Goal: Information Seeking & Learning: Learn about a topic

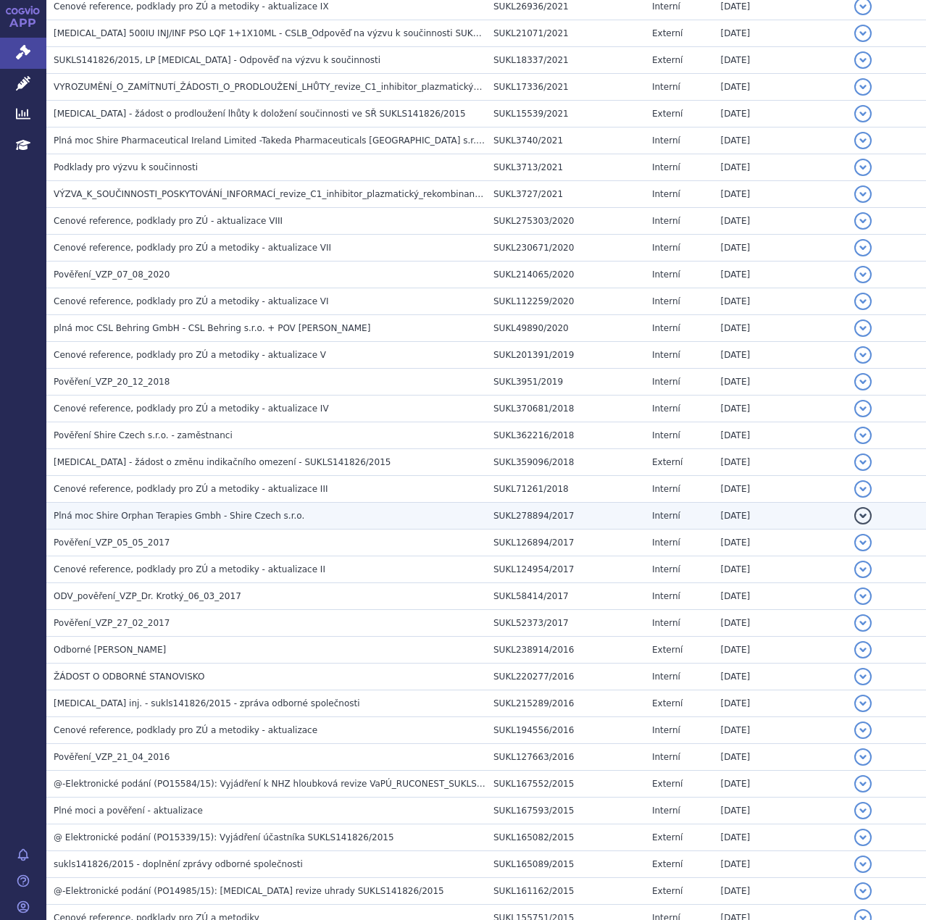
scroll to position [725, 0]
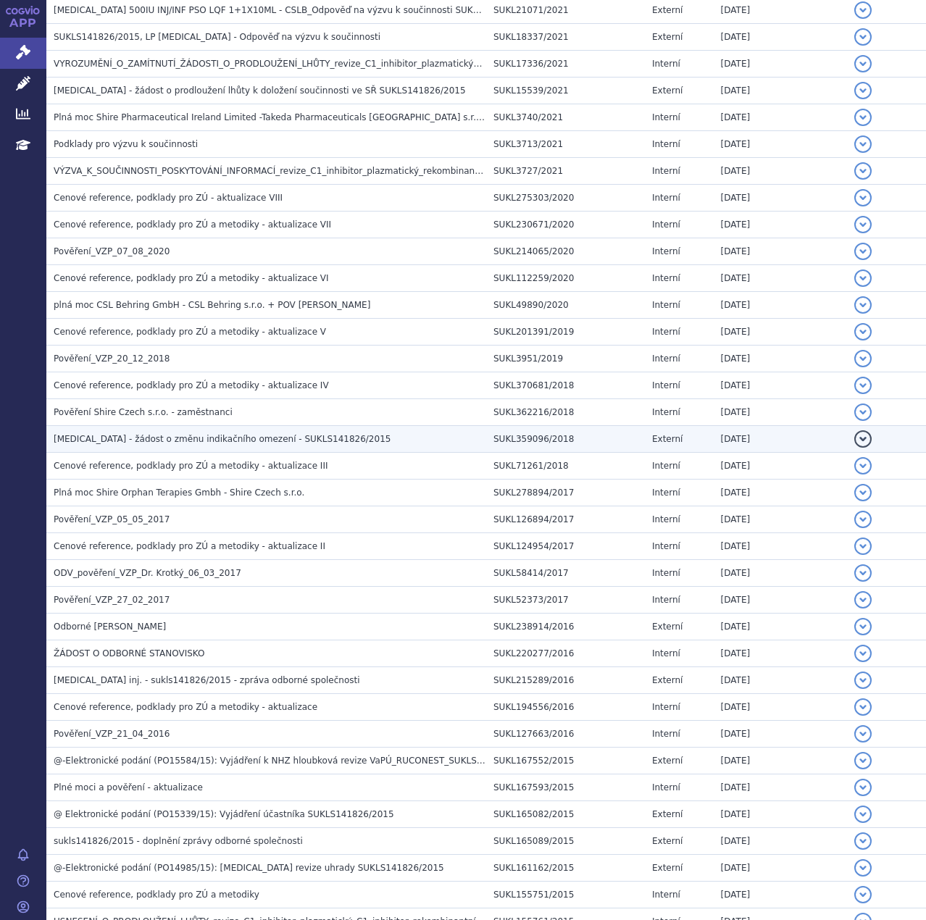
click at [212, 441] on span "Firazyr - žádost o změnu indikačního omezení - SUKLS141826/2015" at bounding box center [222, 439] width 337 height 10
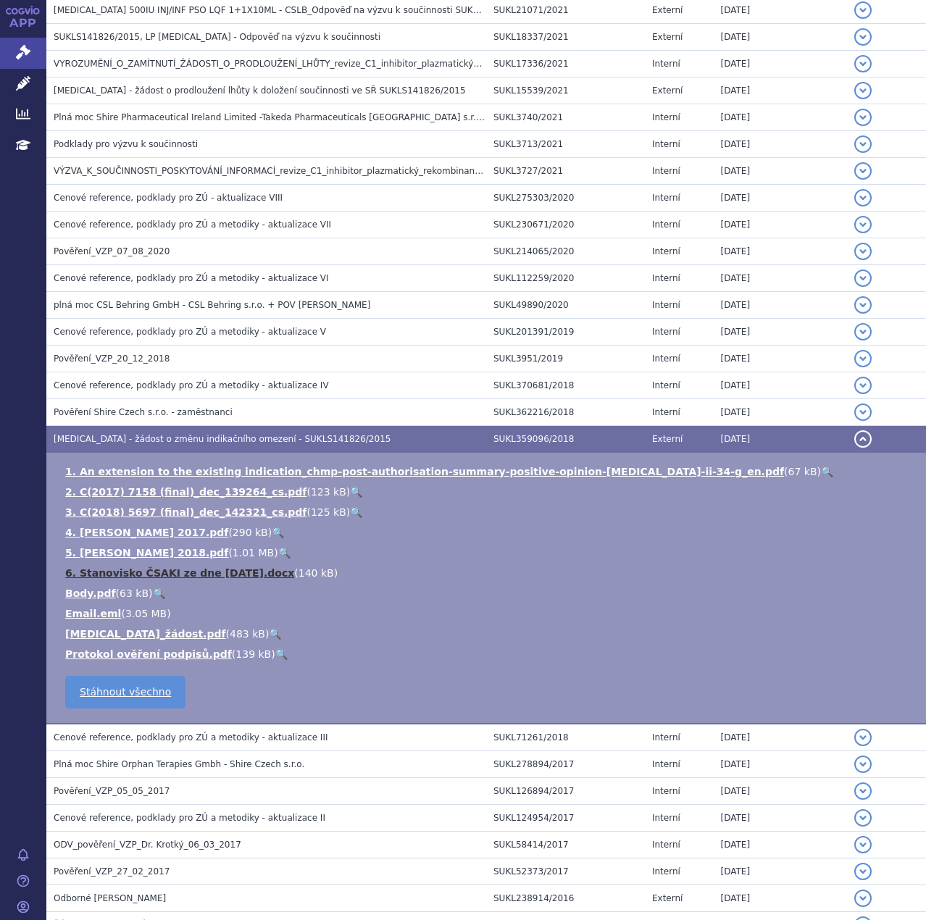
click at [202, 571] on link "6. Stanovisko ČSAKI ze dne 12.9.2016.docx" at bounding box center [179, 573] width 229 height 12
click at [182, 491] on link "2. C(2017) 7158 (final)_dec_139264_cs.pdf" at bounding box center [185, 492] width 241 height 12
click at [209, 512] on link "3. C(2018) 5697 (final)_dec_142321_cs.pdf" at bounding box center [185, 513] width 241 height 12
click at [143, 635] on link "FIRAZYR_žádost.pdf" at bounding box center [145, 634] width 161 height 12
click at [124, 533] on link "4. Farkas 2017.pdf" at bounding box center [146, 533] width 163 height 12
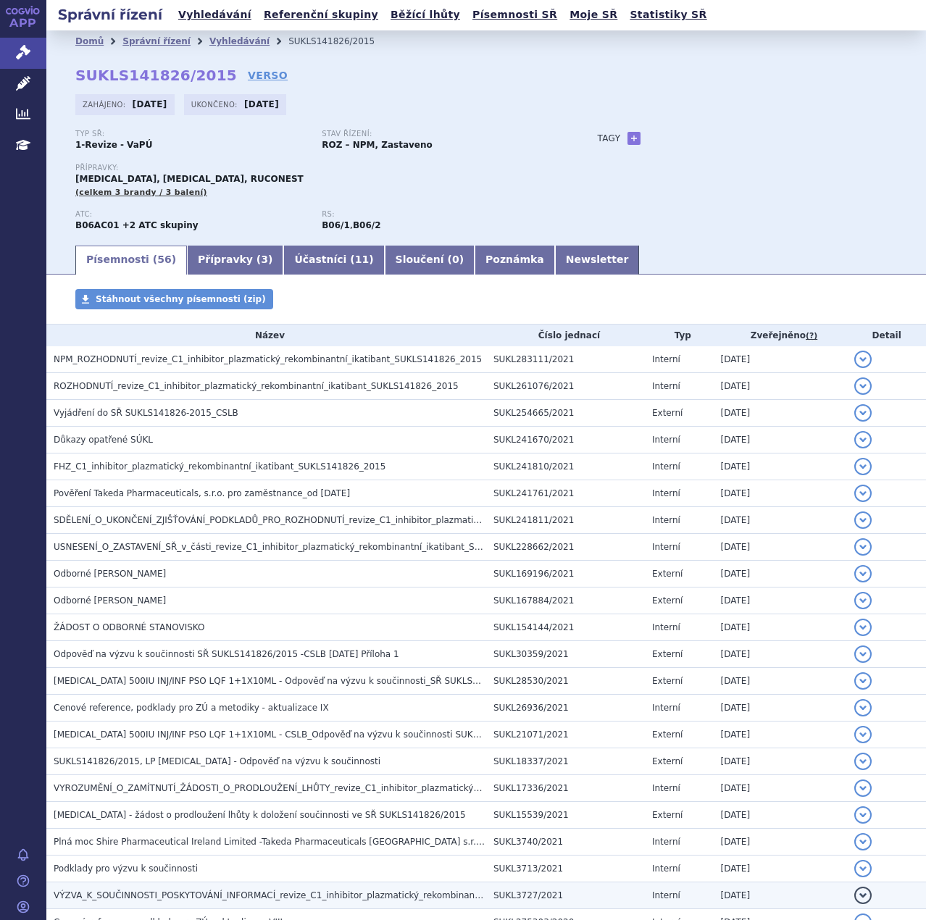
scroll to position [0, 0]
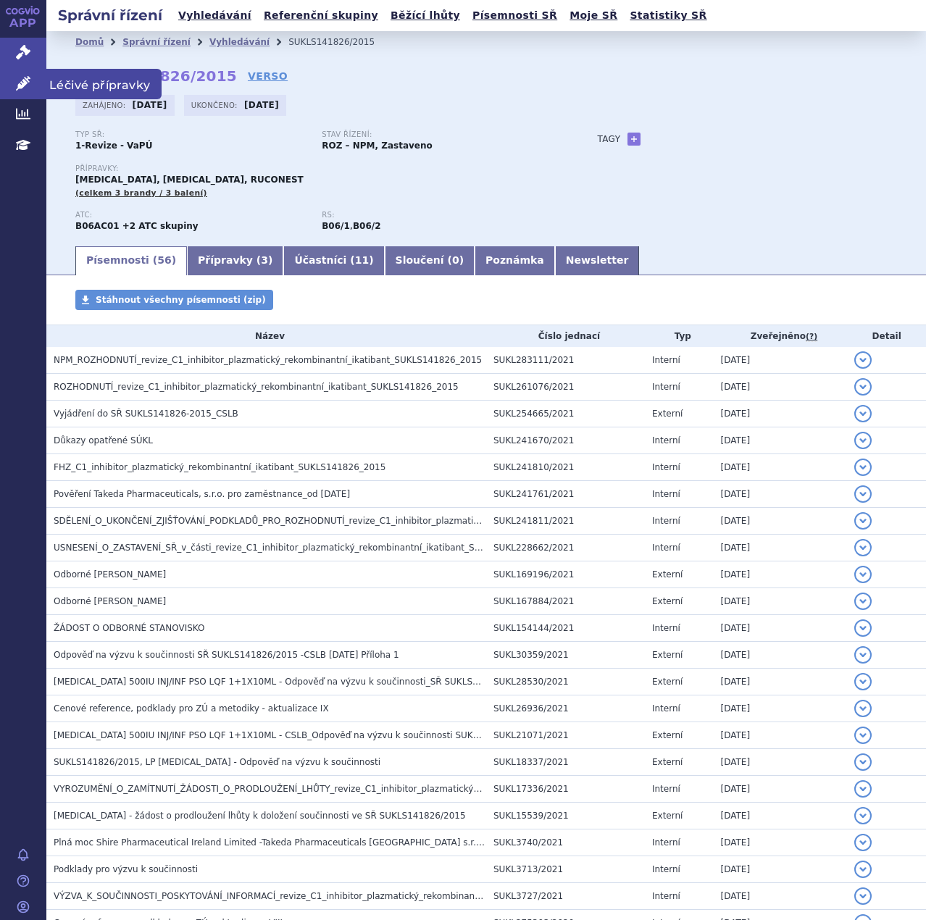
click at [21, 85] on icon at bounding box center [23, 83] width 14 height 14
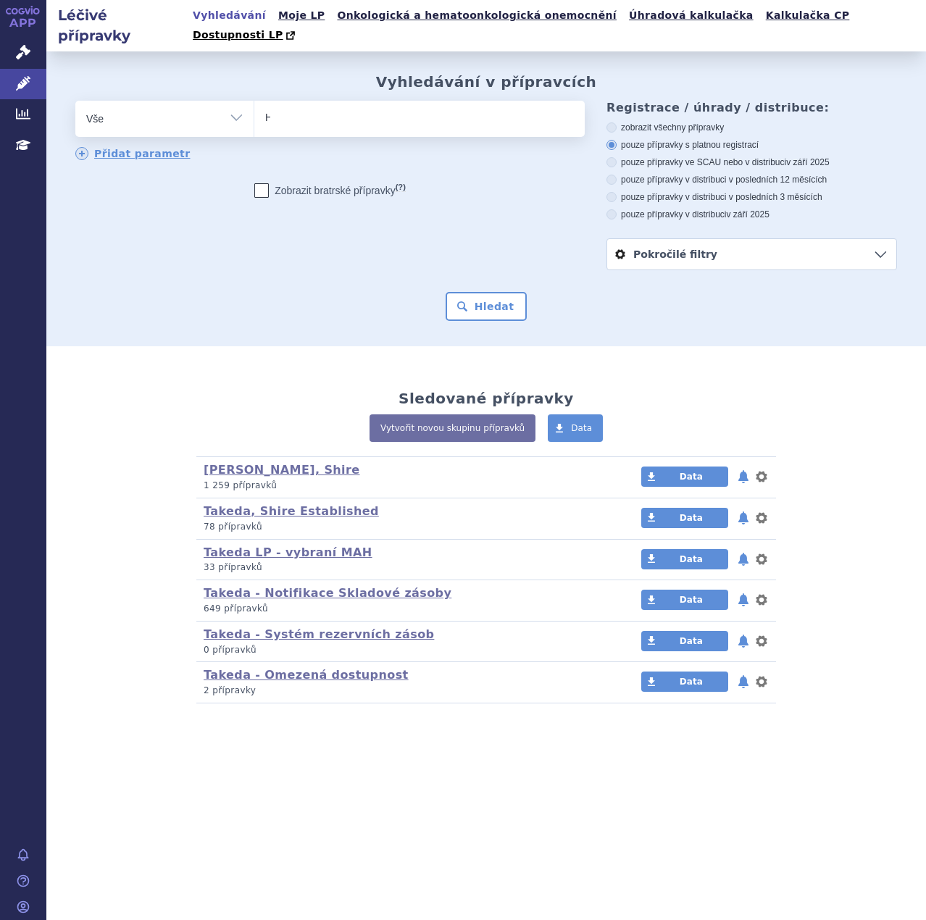
type input "HY"
type input "HYQ"
type input "HYQV"
type input "HYQVIA"
select select "HYQVIA"
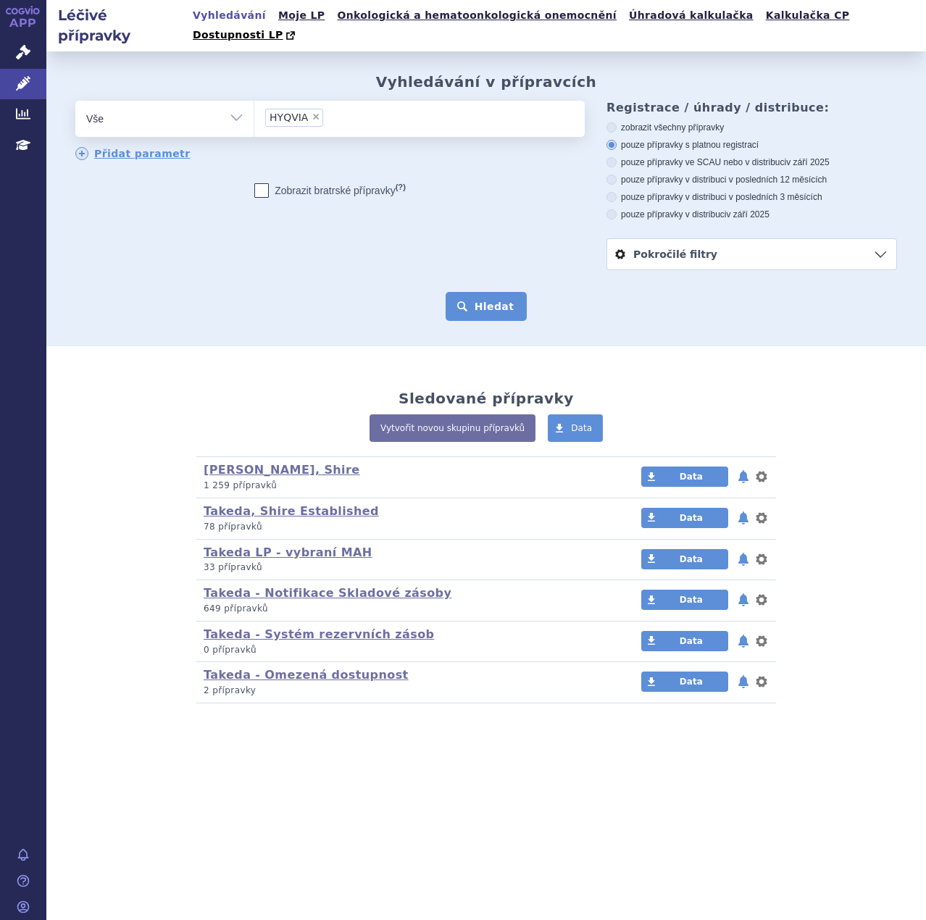
click at [482, 292] on button "Hledat" at bounding box center [487, 306] width 82 height 29
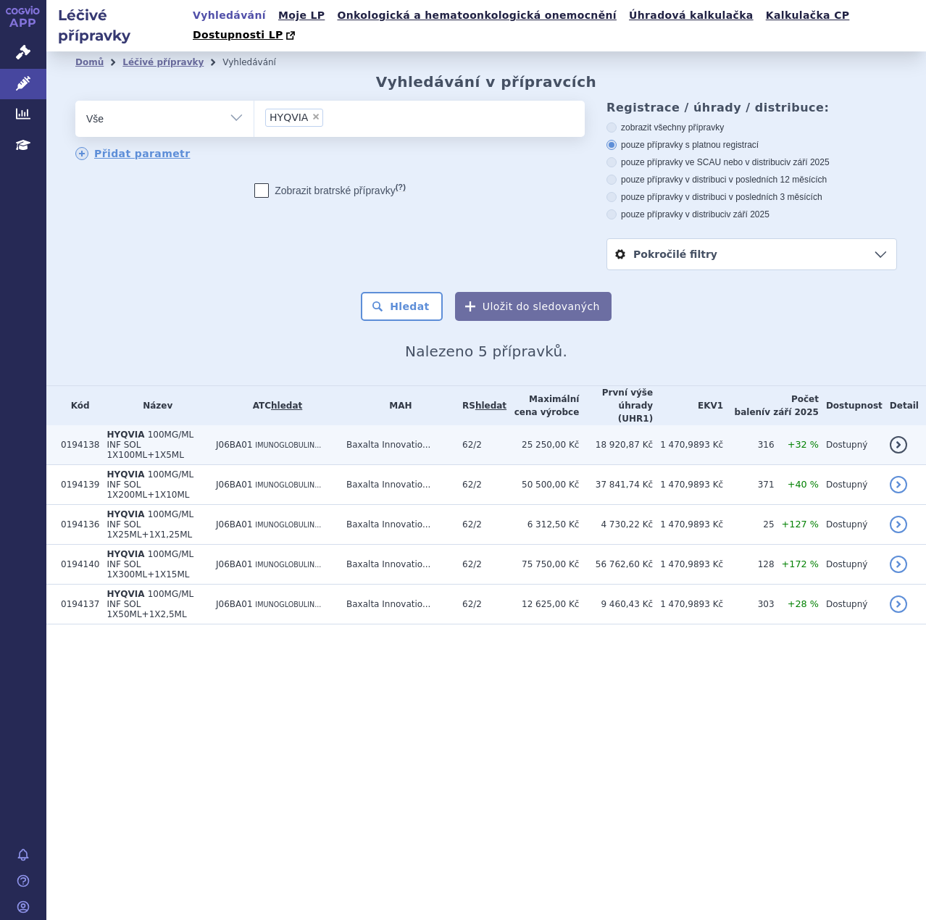
click at [579, 425] on td "25 250,00 Kč" at bounding box center [543, 445] width 72 height 40
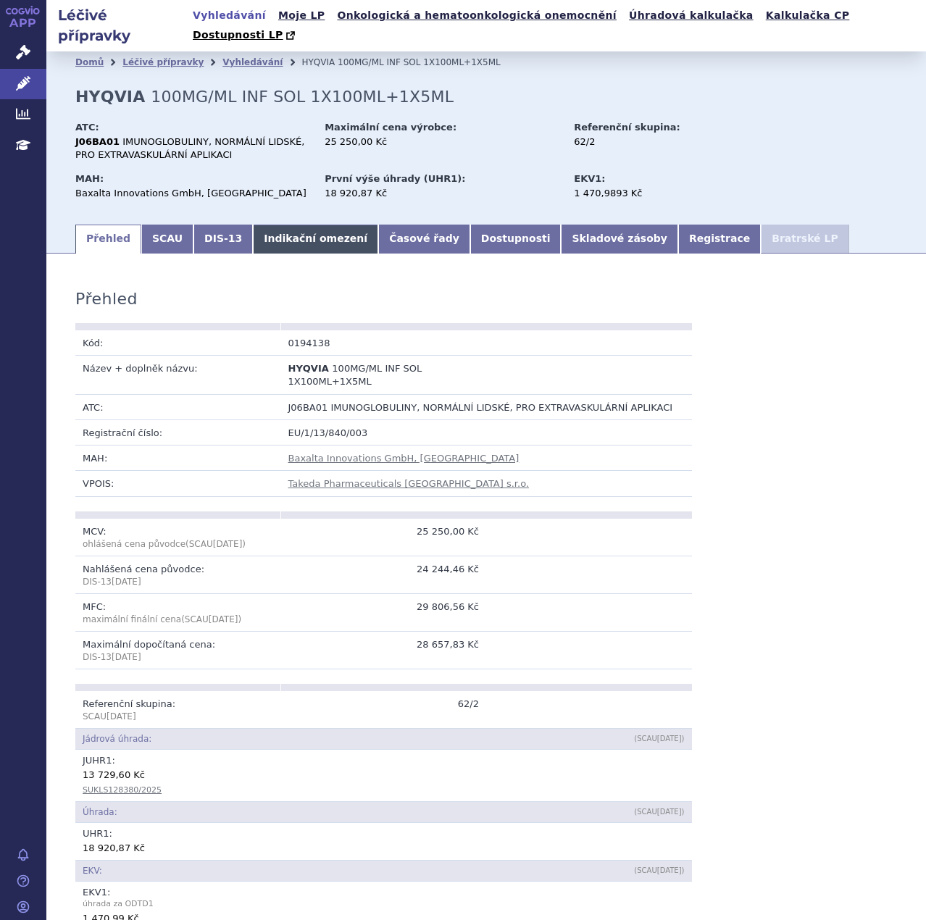
click at [280, 226] on link "Indikační omezení" at bounding box center [315, 239] width 125 height 29
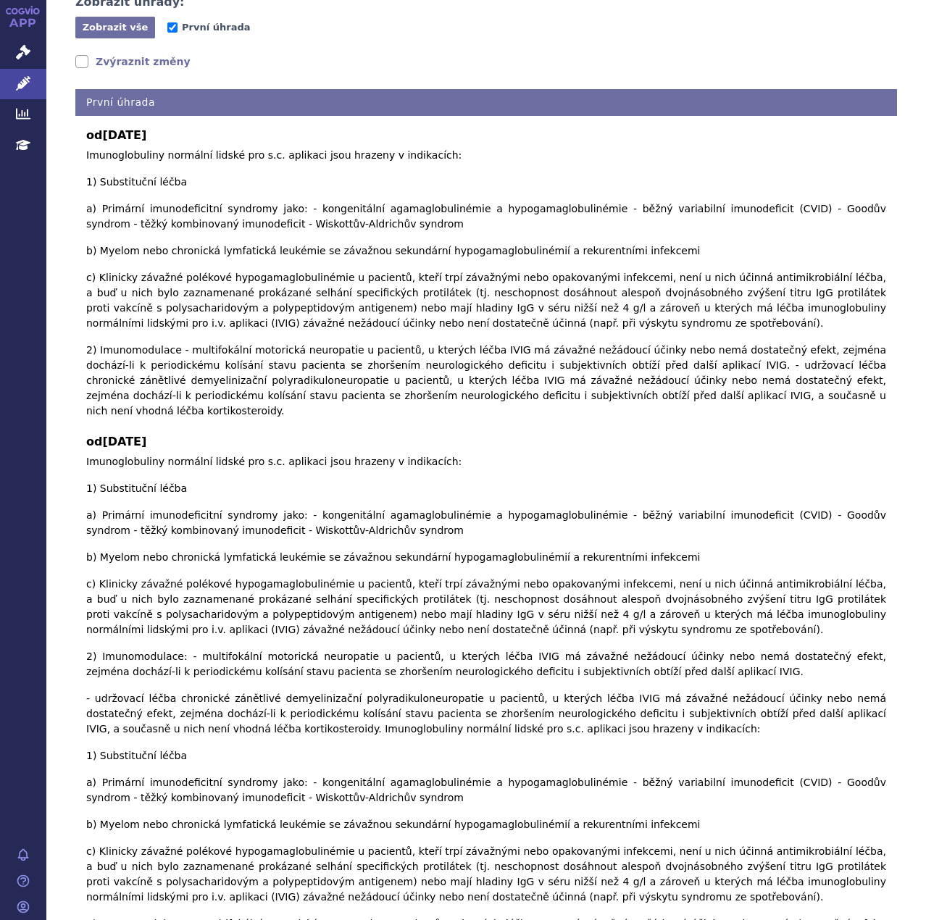
scroll to position [435, 0]
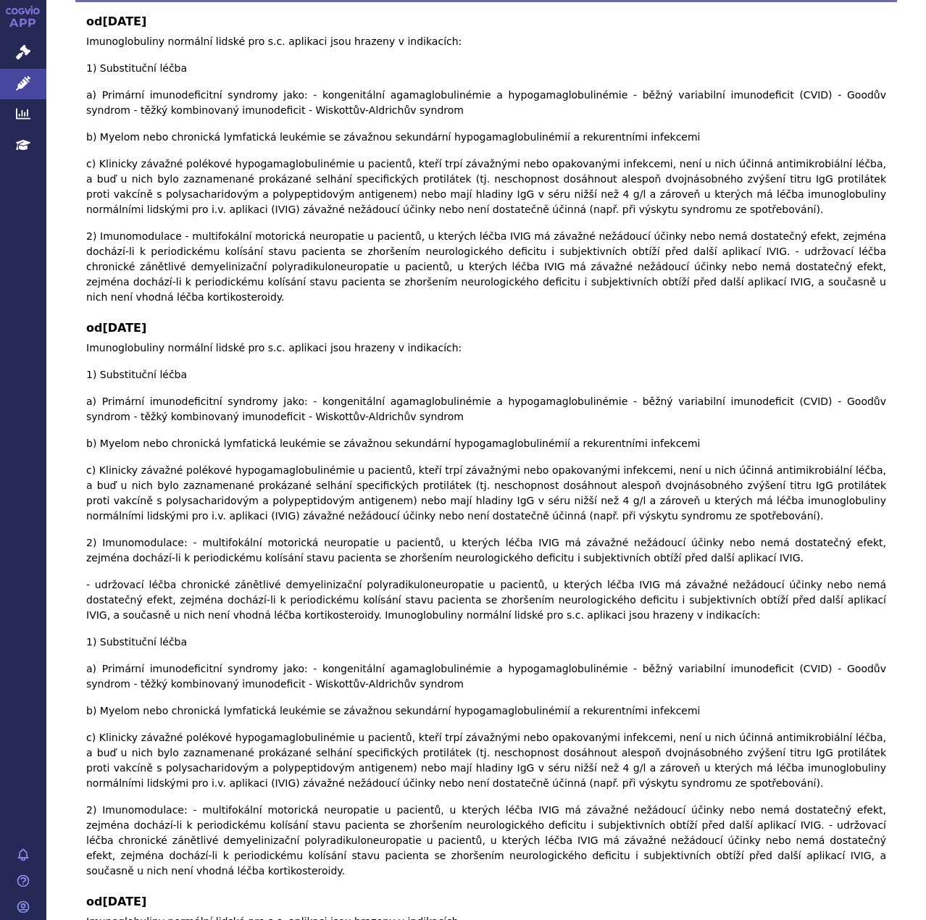
drag, startPoint x: 171, startPoint y: 672, endPoint x: 81, endPoint y: 665, distance: 90.2
click at [81, 665] on div "od 01.08.2025 Imunoglobuliny normální lidské pro s.c. aplikaci jsou hrazeny v i…" at bounding box center [486, 775] width 822 height 1547
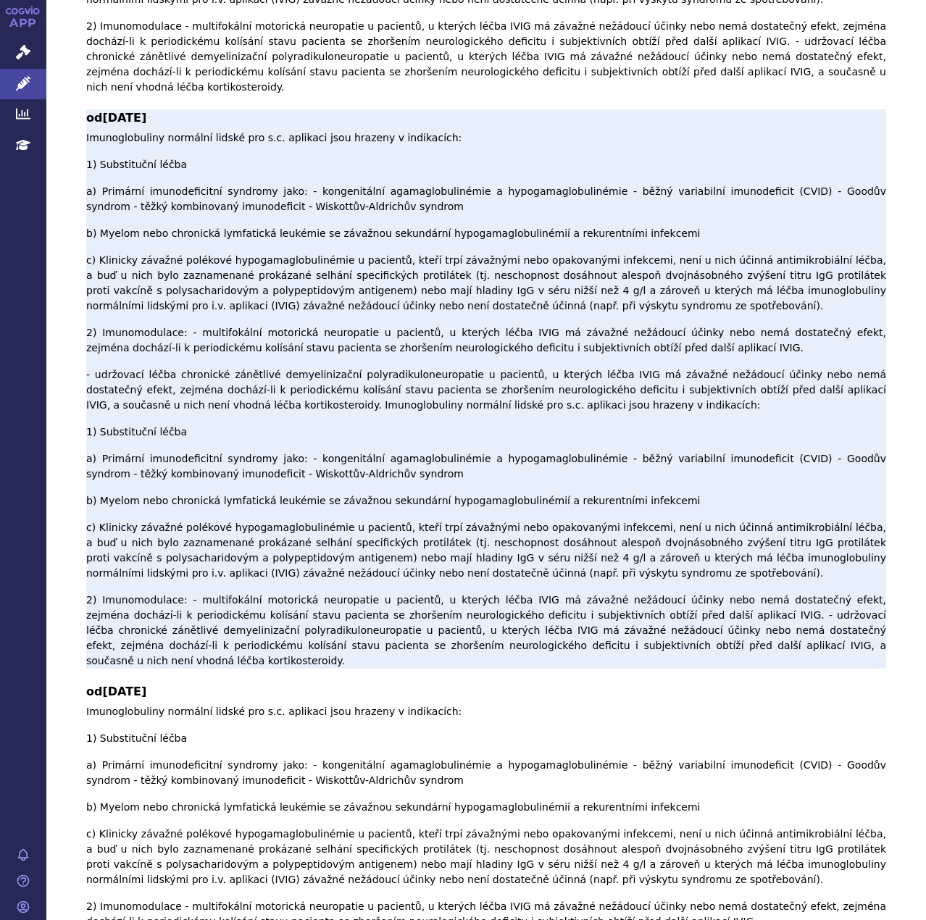
scroll to position [652, 0]
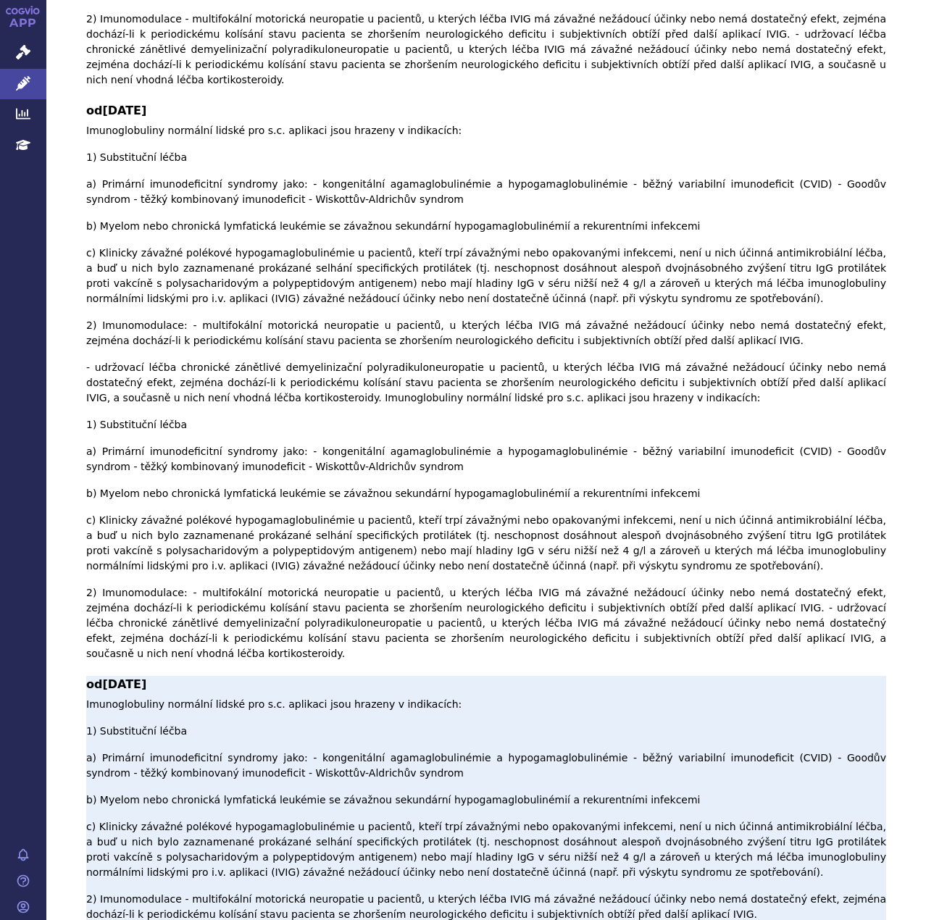
click at [196, 697] on p "Imunoglobuliny normální lidské pro s.c. aplikaci jsou hrazeny v indikacích: 1) …" at bounding box center [486, 809] width 800 height 225
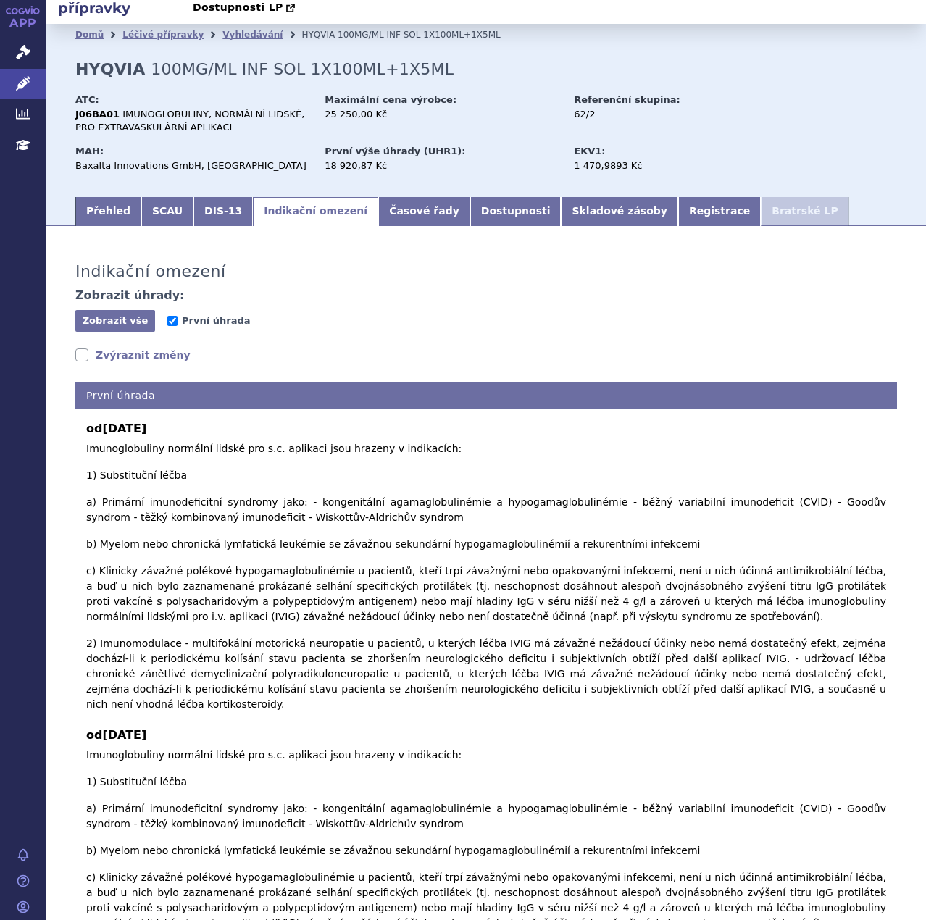
scroll to position [0, 0]
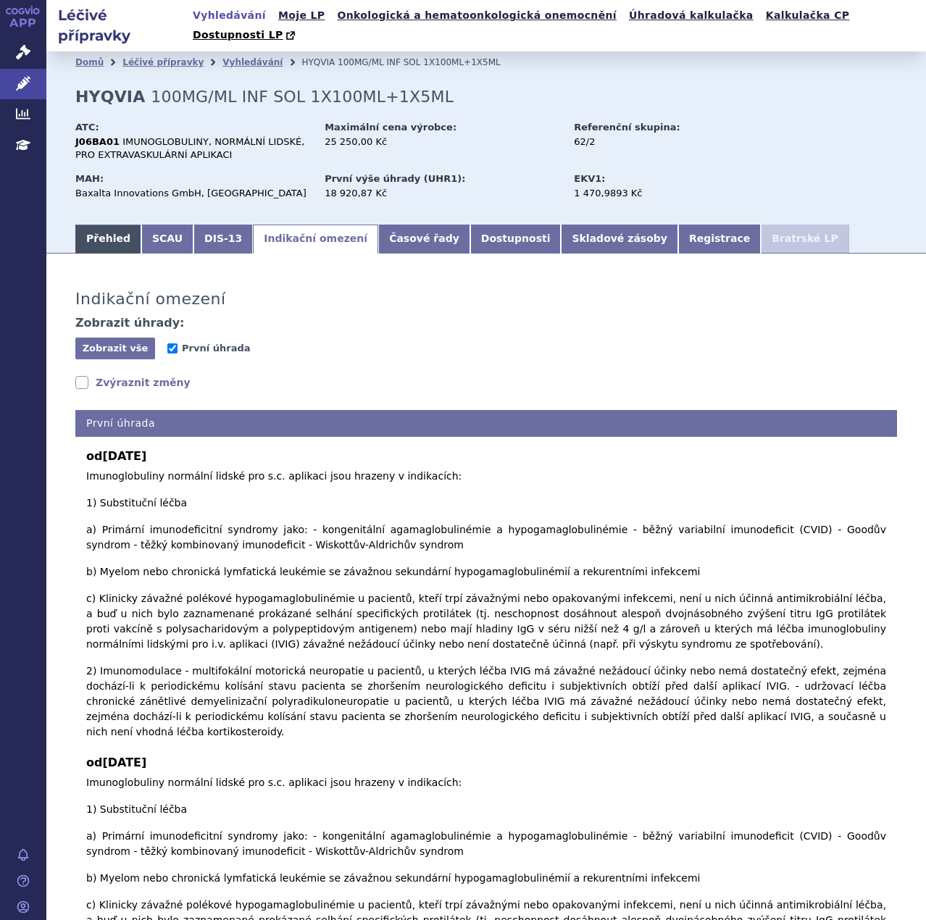
click at [117, 225] on link "Přehled" at bounding box center [108, 239] width 66 height 29
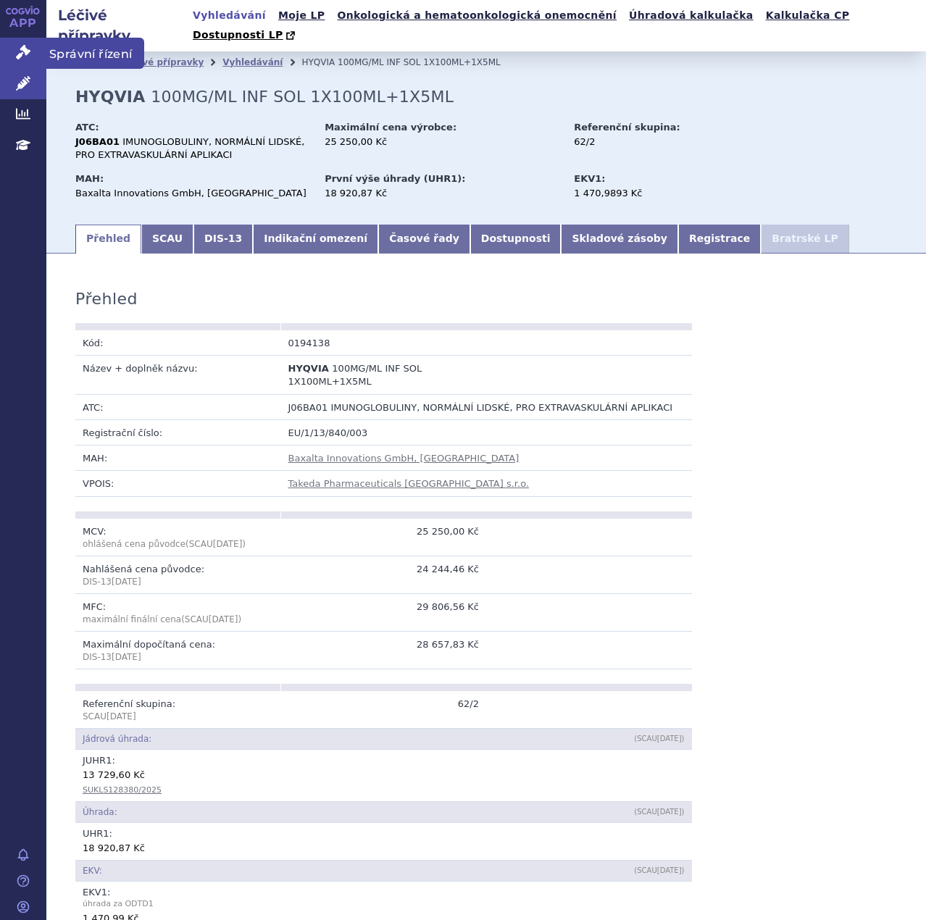
click at [25, 49] on icon at bounding box center [23, 52] width 14 height 14
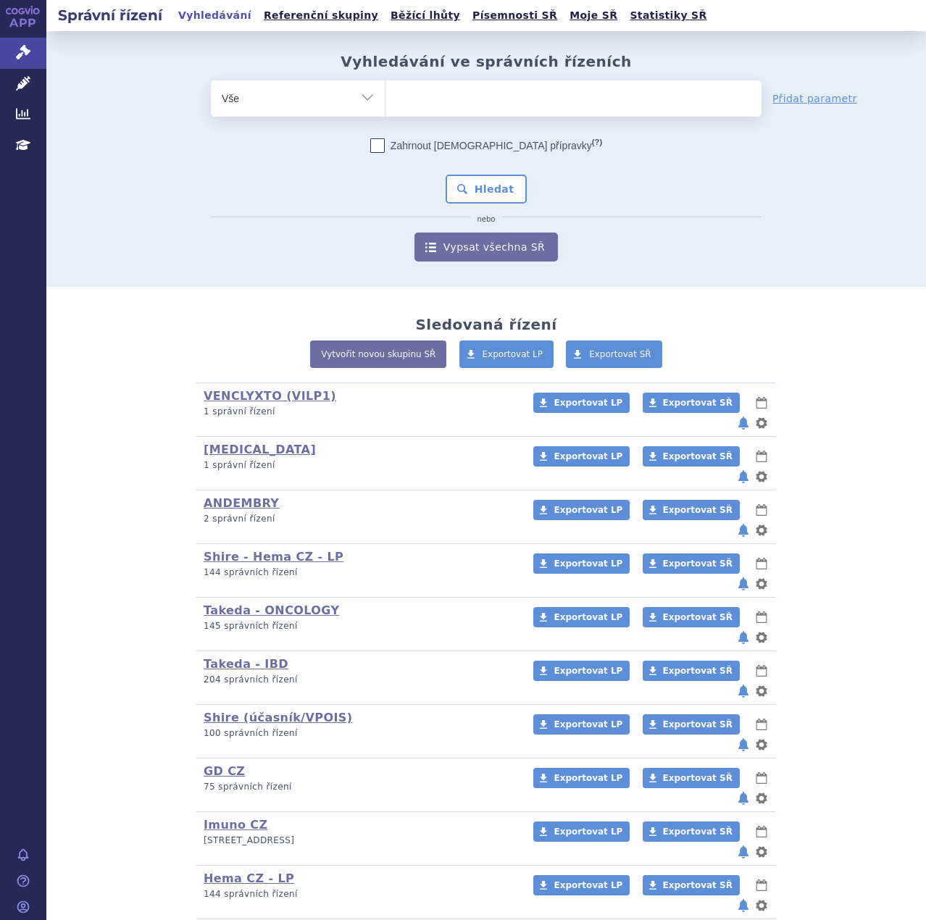
select select "filter-product"
click at [211, 80] on select "Vše Spisová značka Typ SŘ Přípravek/SUKL kód Účastník/Držitel" at bounding box center [298, 96] width 174 height 33
click at [423, 101] on ul at bounding box center [574, 95] width 376 height 30
click at [386, 101] on select at bounding box center [385, 98] width 1 height 36
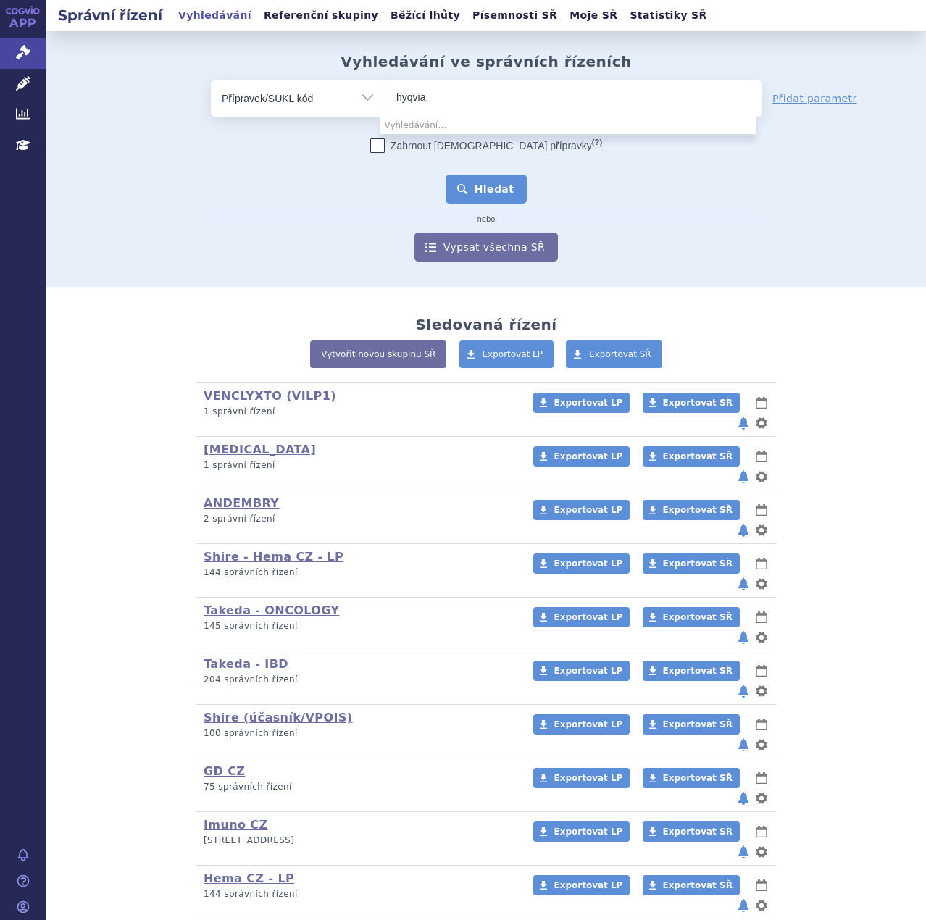
type input "hyqvia"
click at [468, 191] on button "Hledat" at bounding box center [487, 189] width 82 height 29
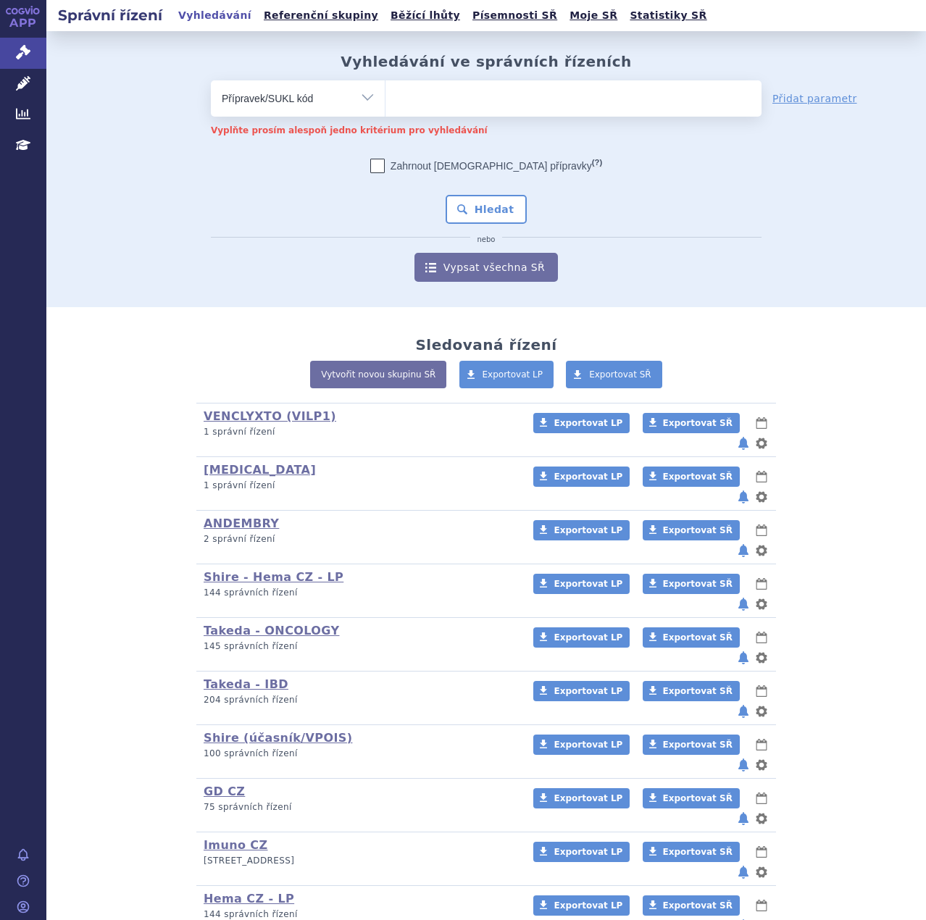
click at [426, 99] on input "search" at bounding box center [423, 97] width 54 height 18
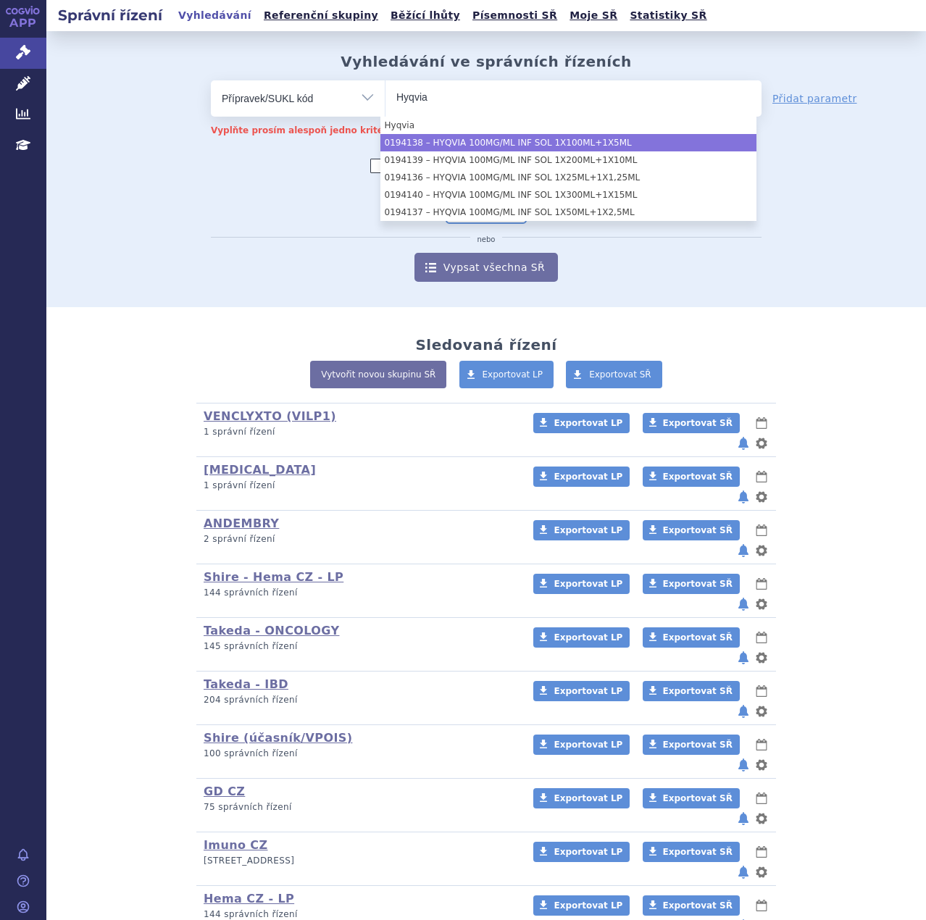
type input "Hyqvia"
select select "4a1057bc-ab06-45f7-9e6d-7d17d838414d"
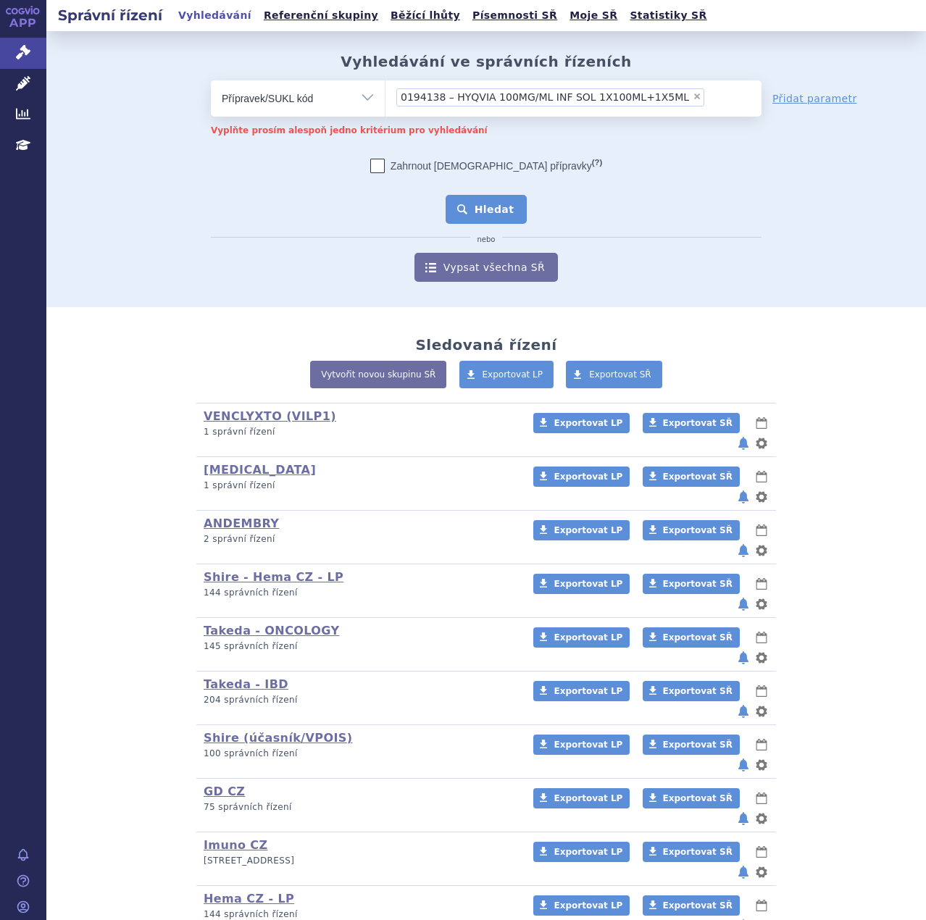
click at [477, 207] on button "Hledat" at bounding box center [487, 209] width 82 height 29
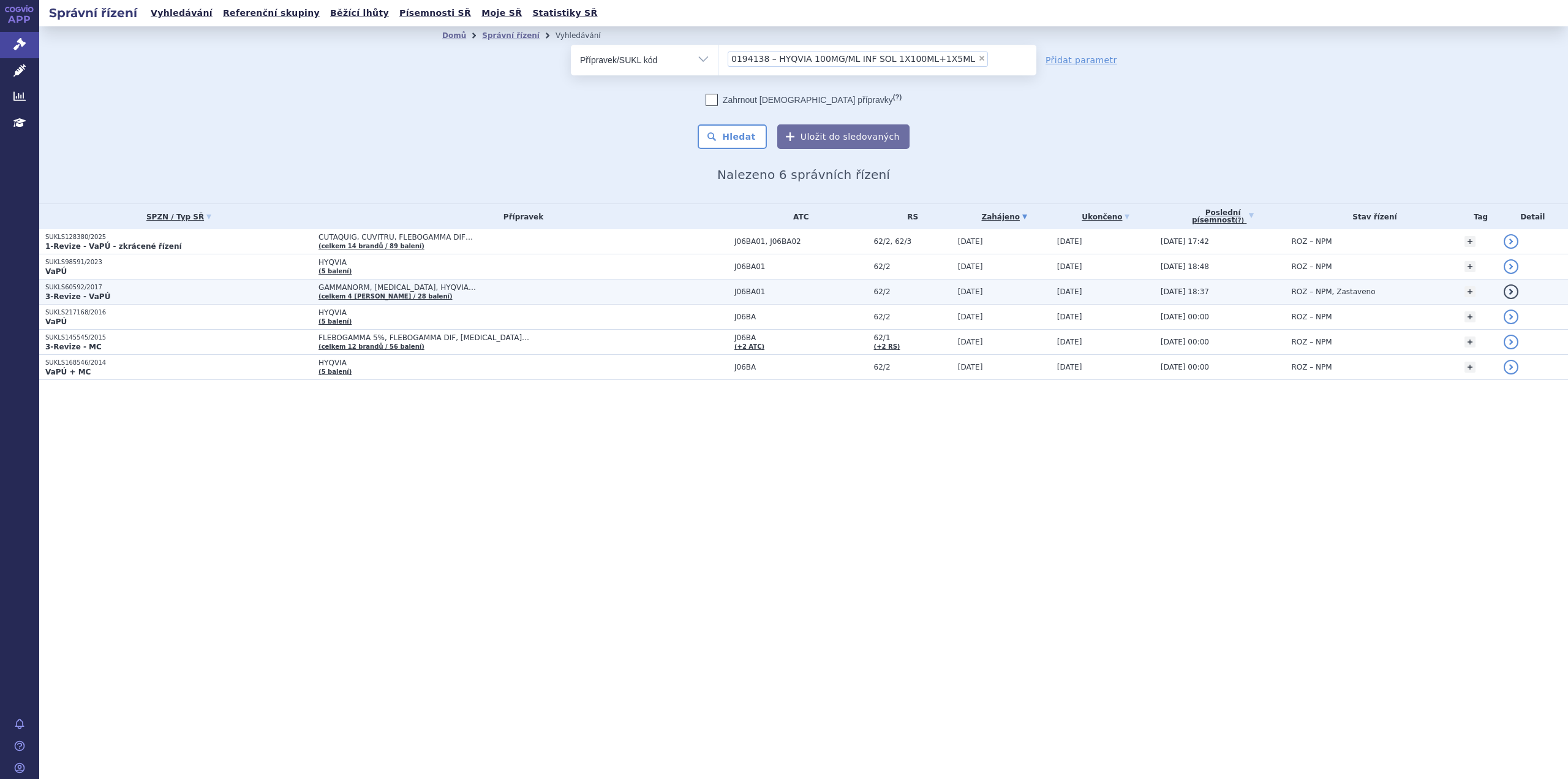
click at [782, 294] on td "[DATE]" at bounding box center [1001, 292] width 99 height 25
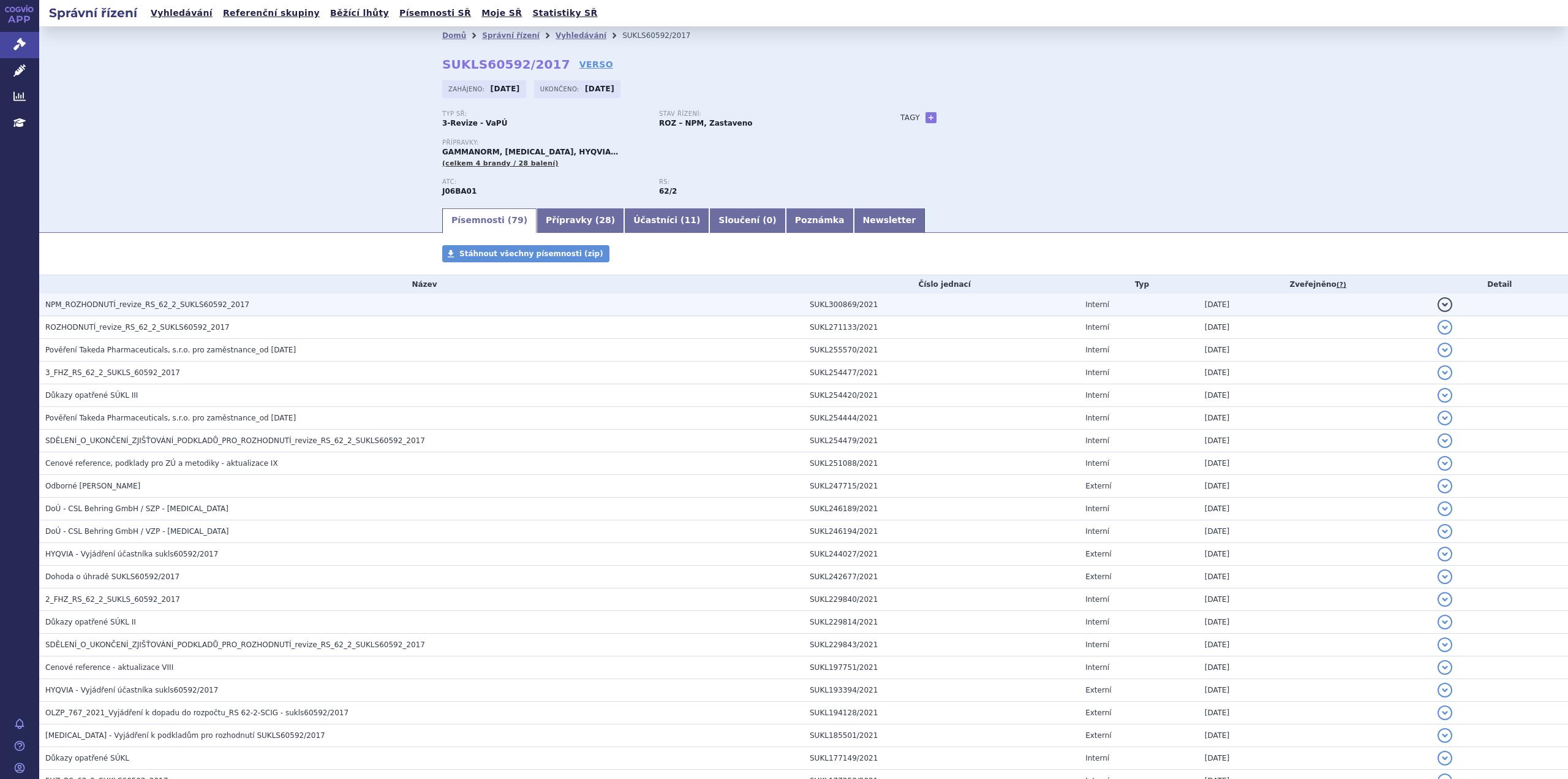
click at [163, 306] on span "NPM_ROZHODNUTÍ_revize_RS_62_2_SUKLS60592_2017" at bounding box center [147, 304] width 204 height 8
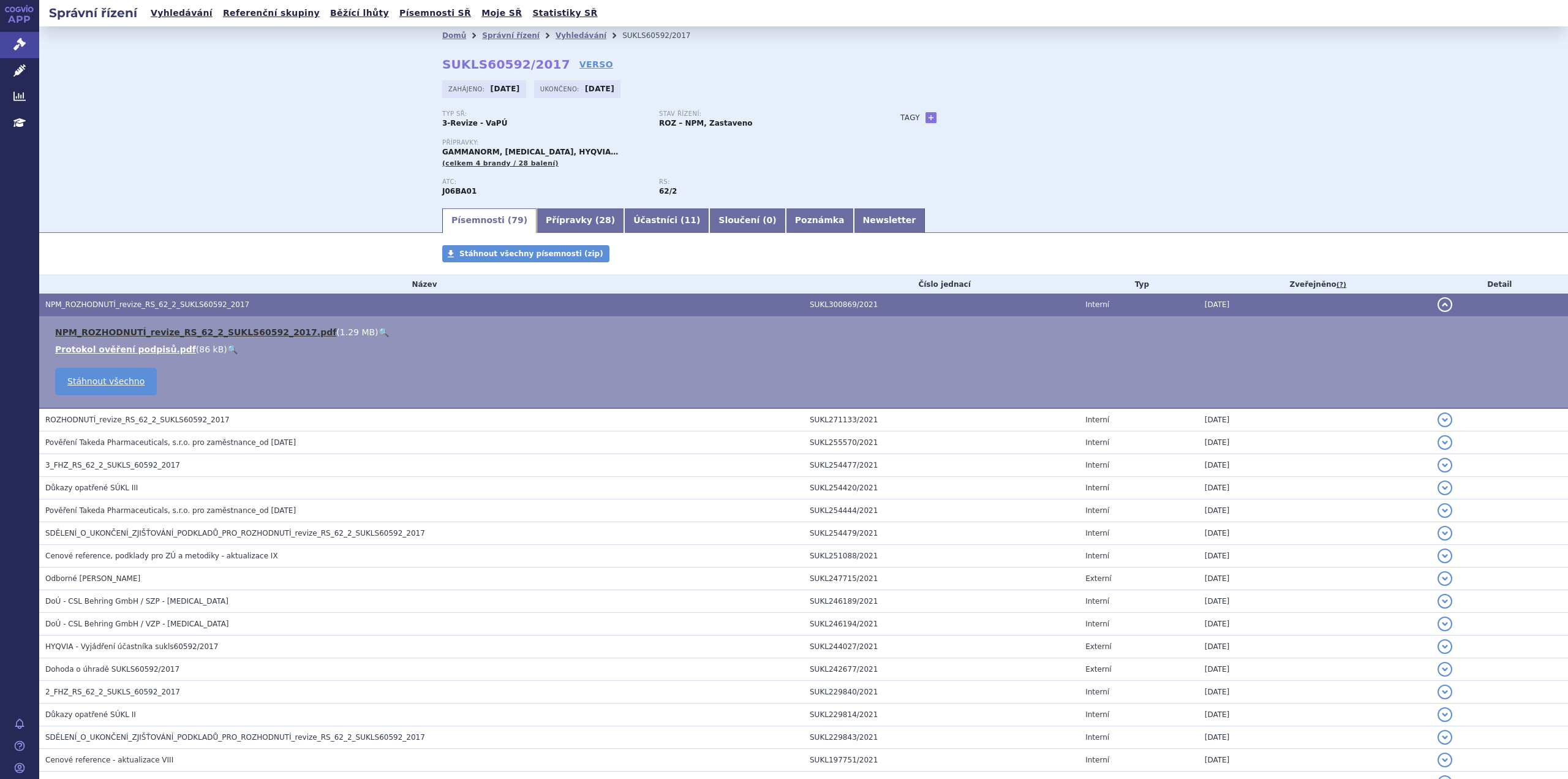
click at [152, 331] on link "NPM_ROZHODNUTÍ_revize_RS_62_2_SUKLS60592_2017.pdf" at bounding box center [195, 332] width 281 height 10
